Goal: Book appointment/travel/reservation

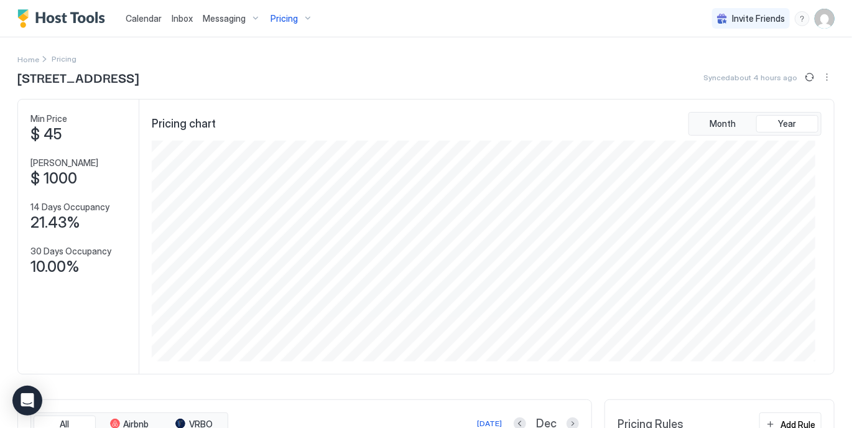
scroll to position [221, 664]
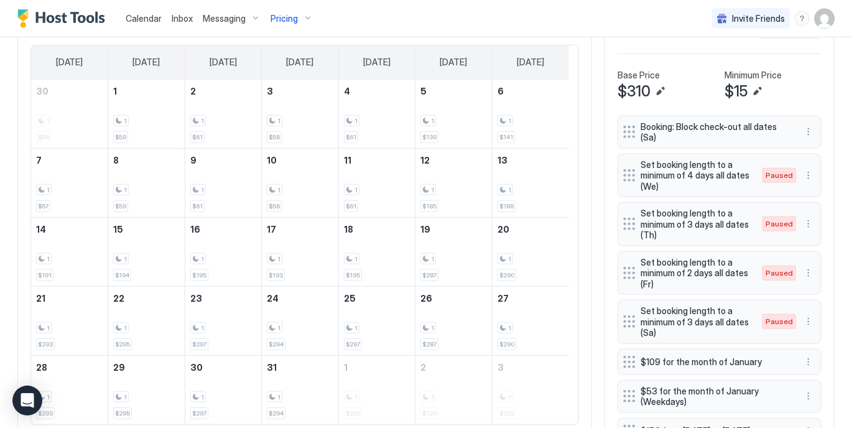
click at [576, 94] on div "All Airbnb VRBO [DATE] Dec [DATE] [DATE] [DATE] [DATE] [DATE] [DATE] [DATE] 30 …" at bounding box center [304, 219] width 575 height 437
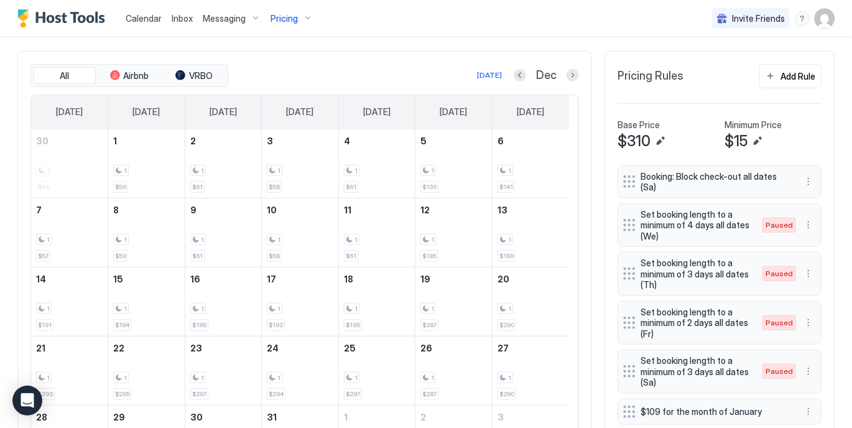
scroll to position [373, 0]
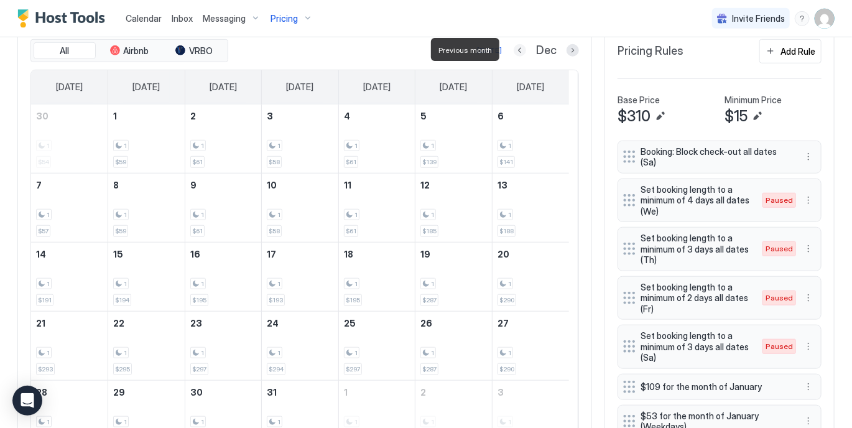
click at [514, 52] on button "Previous month" at bounding box center [520, 50] width 12 height 12
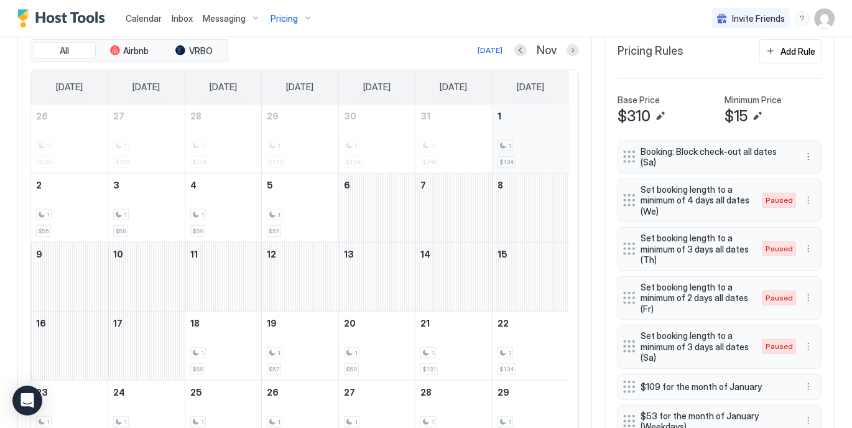
click at [515, 125] on div "1 $134" at bounding box center [531, 139] width 67 height 58
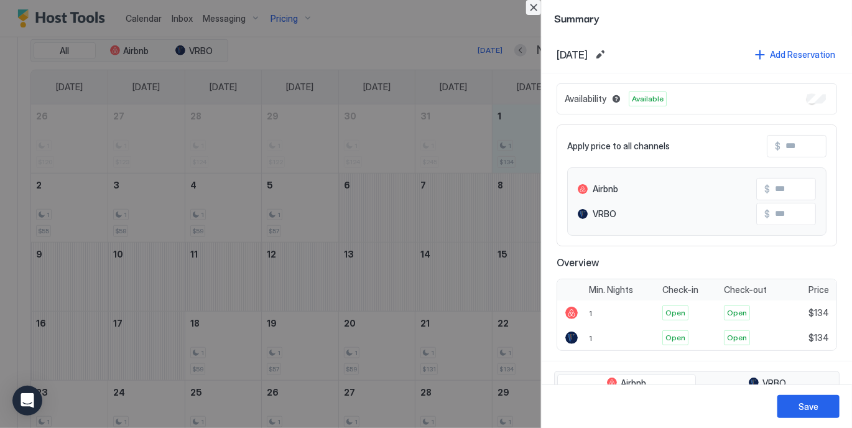
click at [533, 9] on button "Close" at bounding box center [533, 7] width 15 height 15
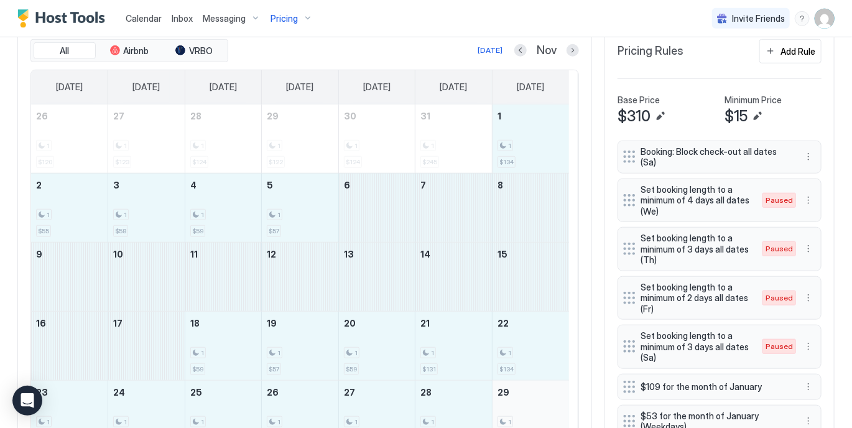
drag, startPoint x: 531, startPoint y: 126, endPoint x: 531, endPoint y: 403, distance: 276.3
click at [531, 403] on tbody "26 1 $120 27 1 $123 28 1 $124 29 1 $122 30 1 $124 31 1 $245 1 1 $134 2 1 $55 3 …" at bounding box center [300, 312] width 538 height 414
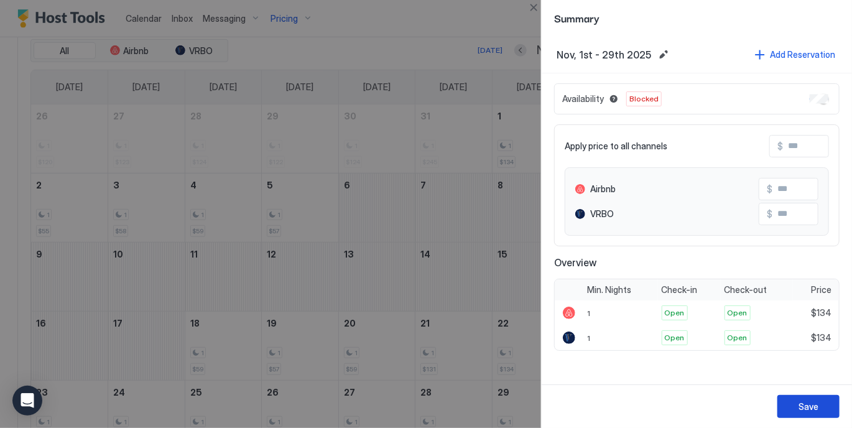
click at [811, 409] on div "Save" at bounding box center [809, 406] width 20 height 13
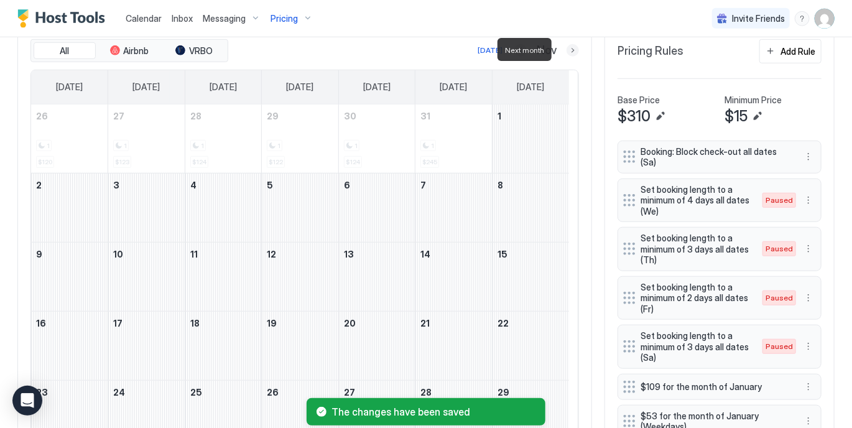
click at [567, 52] on button "Next month" at bounding box center [573, 50] width 12 height 12
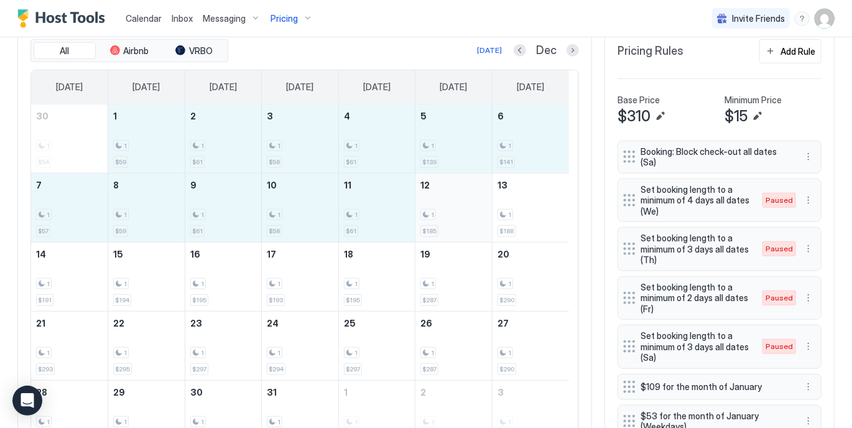
drag, startPoint x: 142, startPoint y: 124, endPoint x: 447, endPoint y: 220, distance: 318.8
click at [447, 220] on tbody "30 1 $54 1 1 $59 2 1 $61 3 1 $58 4 1 $61 5 1 $139 6 1 $141 7 1 $57 8 1 $59 9 1 …" at bounding box center [300, 277] width 538 height 345
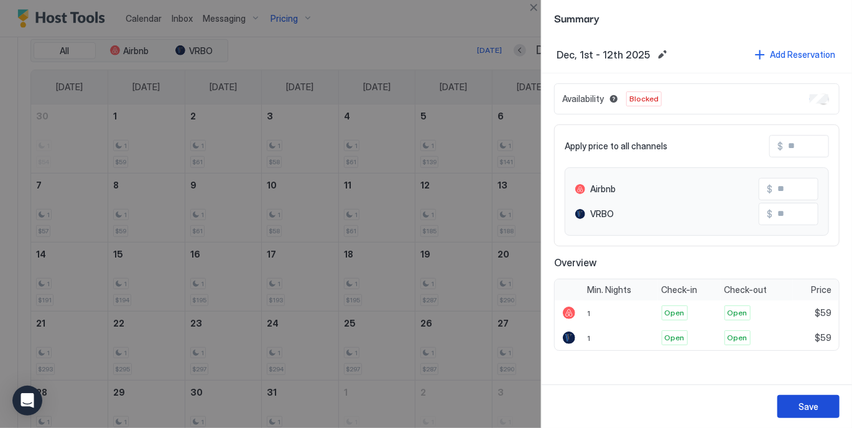
click at [814, 406] on div "Save" at bounding box center [809, 406] width 20 height 13
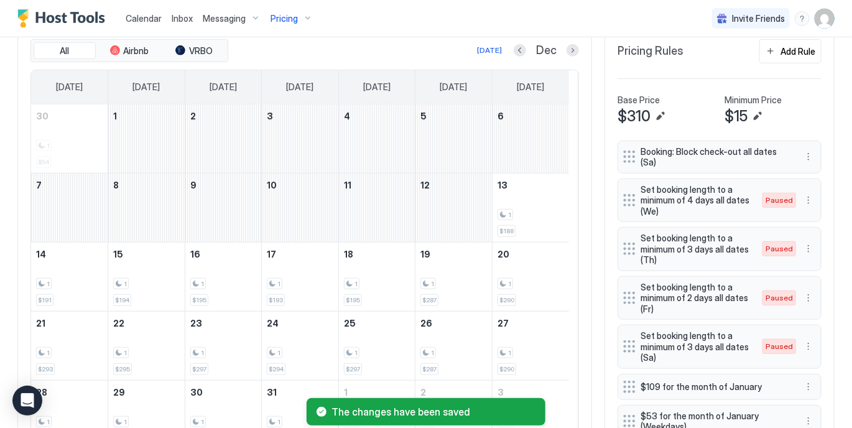
click at [582, 215] on div "All Airbnb VRBO [DATE] Dec [DATE] [DATE] [DATE] [DATE] [DATE] [DATE] [DATE] 30 …" at bounding box center [304, 244] width 575 height 437
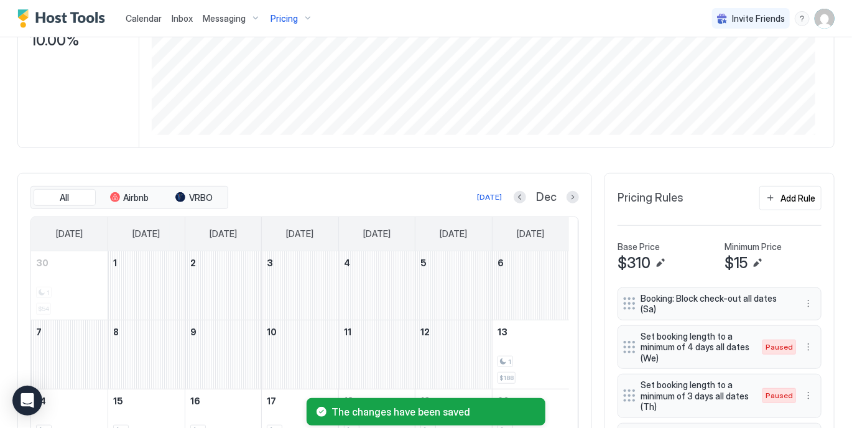
scroll to position [224, 0]
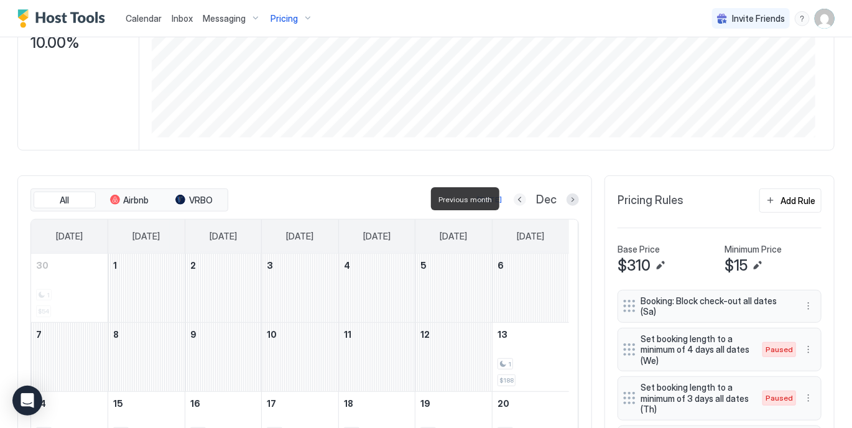
click at [514, 196] on button "Previous month" at bounding box center [520, 200] width 12 height 12
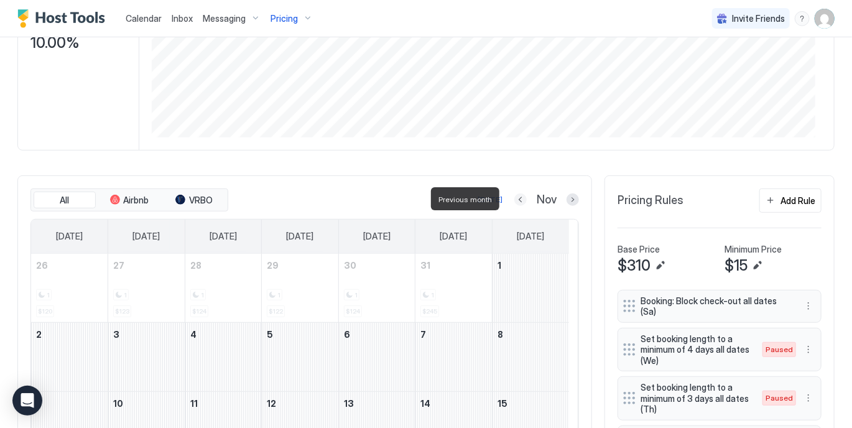
click at [515, 196] on button "Previous month" at bounding box center [521, 200] width 12 height 12
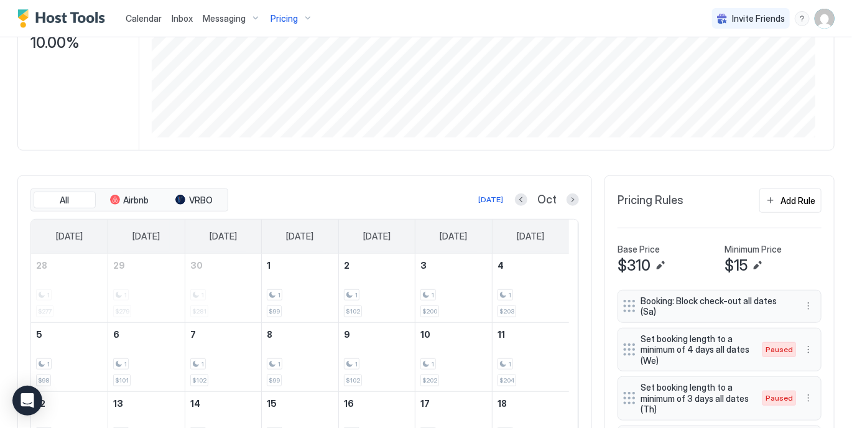
click at [582, 276] on div "All Airbnb VRBO [DATE] Oct [DATE] [DATE] [DATE] [DATE] [DATE] [DATE] [DATE] 28 …" at bounding box center [304, 393] width 575 height 437
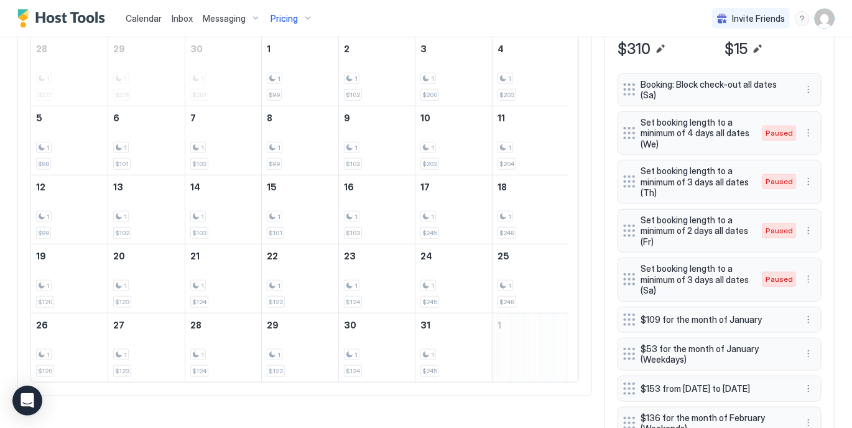
scroll to position [398, 0]
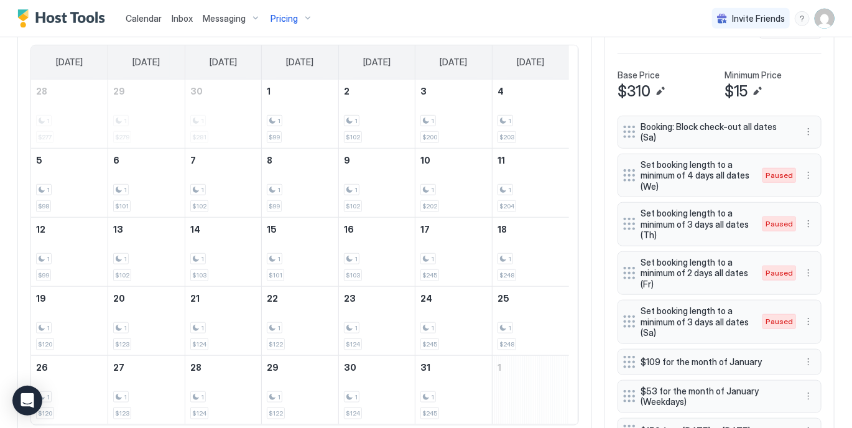
click at [580, 143] on div "All Airbnb VRBO [DATE] Oct [DATE] [DATE] [DATE] [DATE] [DATE] [DATE] [DATE] 28 …" at bounding box center [304, 219] width 575 height 437
